Goal: Information Seeking & Learning: Learn about a topic

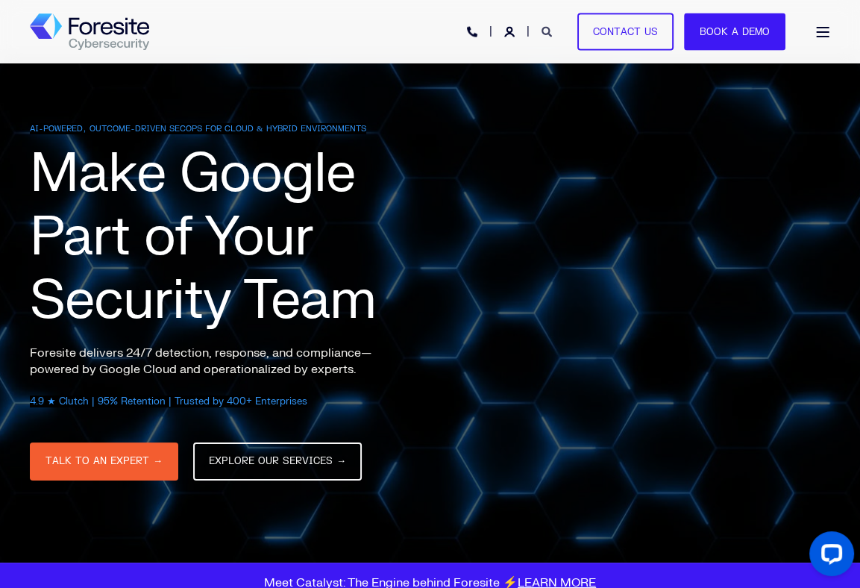
click at [546, 32] on icon "Open Search" at bounding box center [547, 32] width 10 height 10
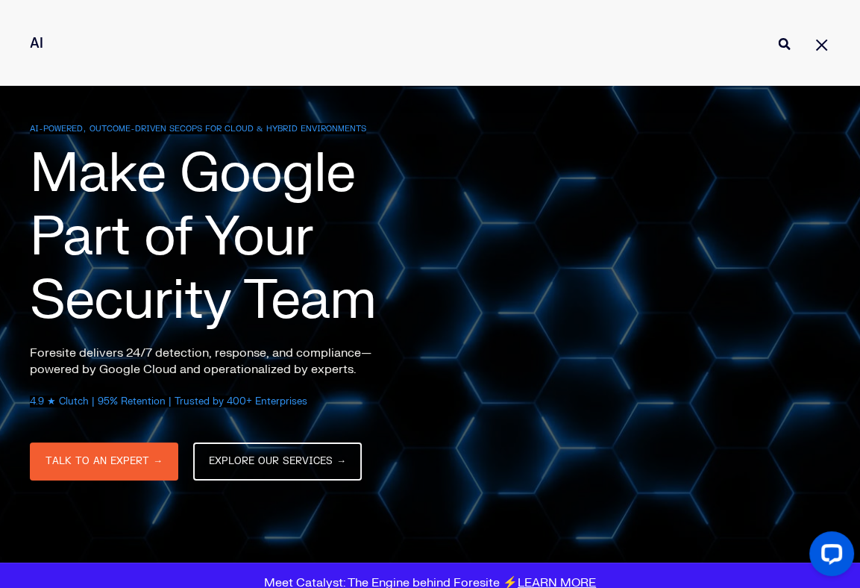
type input "AI"
click at [775, 35] on button "Perform Search" at bounding box center [784, 44] width 18 height 18
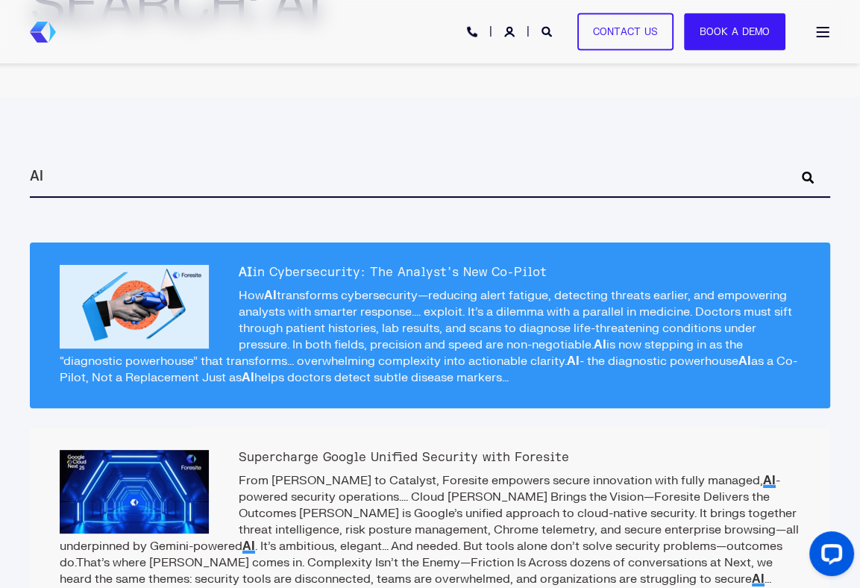
click at [387, 295] on p "How AI transforms cybersecurity—reducing alert fatigue, detecting threats earli…" at bounding box center [430, 336] width 741 height 98
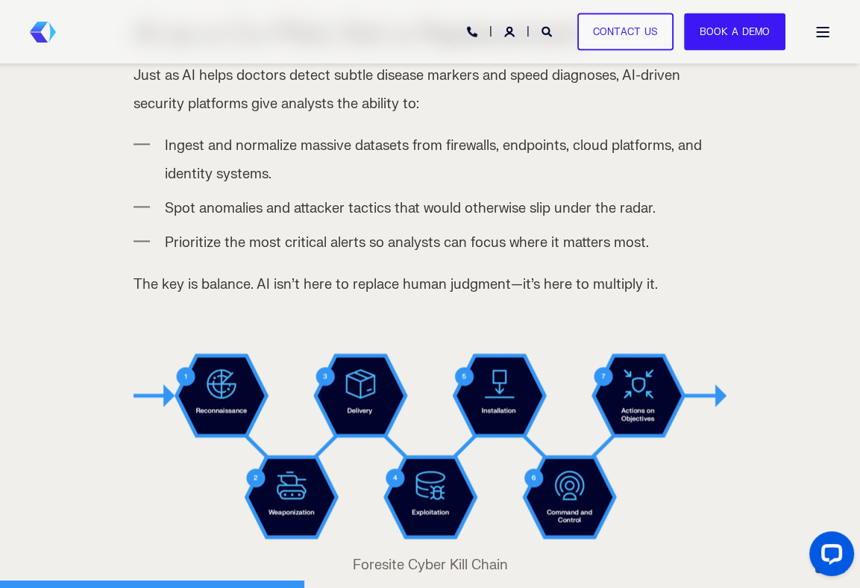
scroll to position [1119, 0]
